Goal: Find specific page/section: Find specific page/section

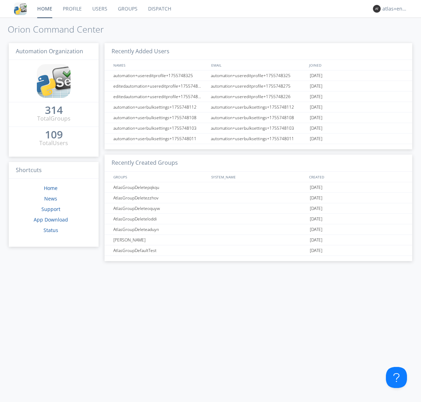
click at [159, 9] on link "Dispatch" at bounding box center [160, 9] width 34 height 18
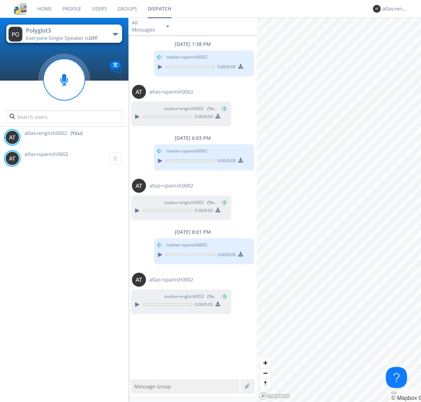
click at [115, 34] on div "button" at bounding box center [116, 34] width 6 height 3
click at [0, 0] on span "Polyglot2" at bounding box center [0, 0] width 0 height 0
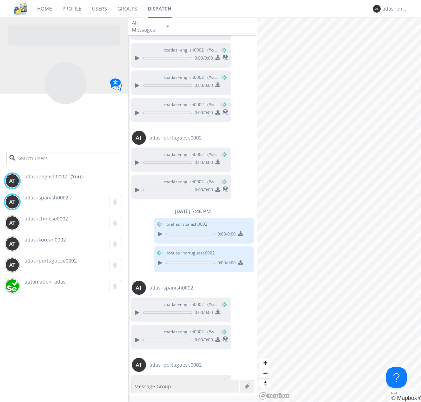
scroll to position [393, 0]
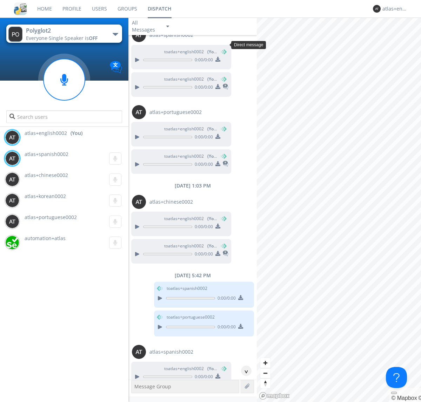
scroll to position [86, 0]
click at [243, 371] on div "^" at bounding box center [246, 371] width 11 height 11
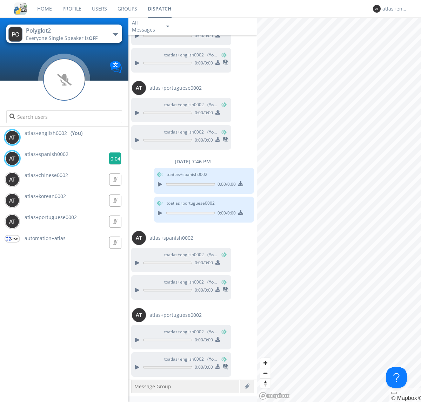
scroll to position [526, 0]
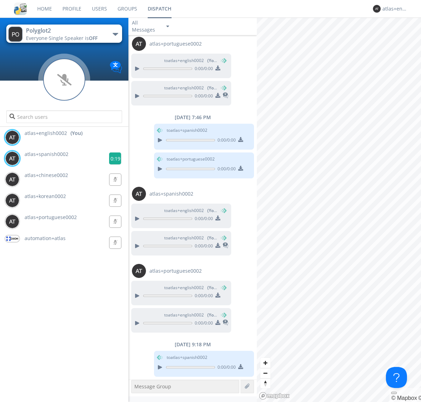
click at [112, 159] on g at bounding box center [115, 159] width 12 height 12
